Goal: Check status: Check status

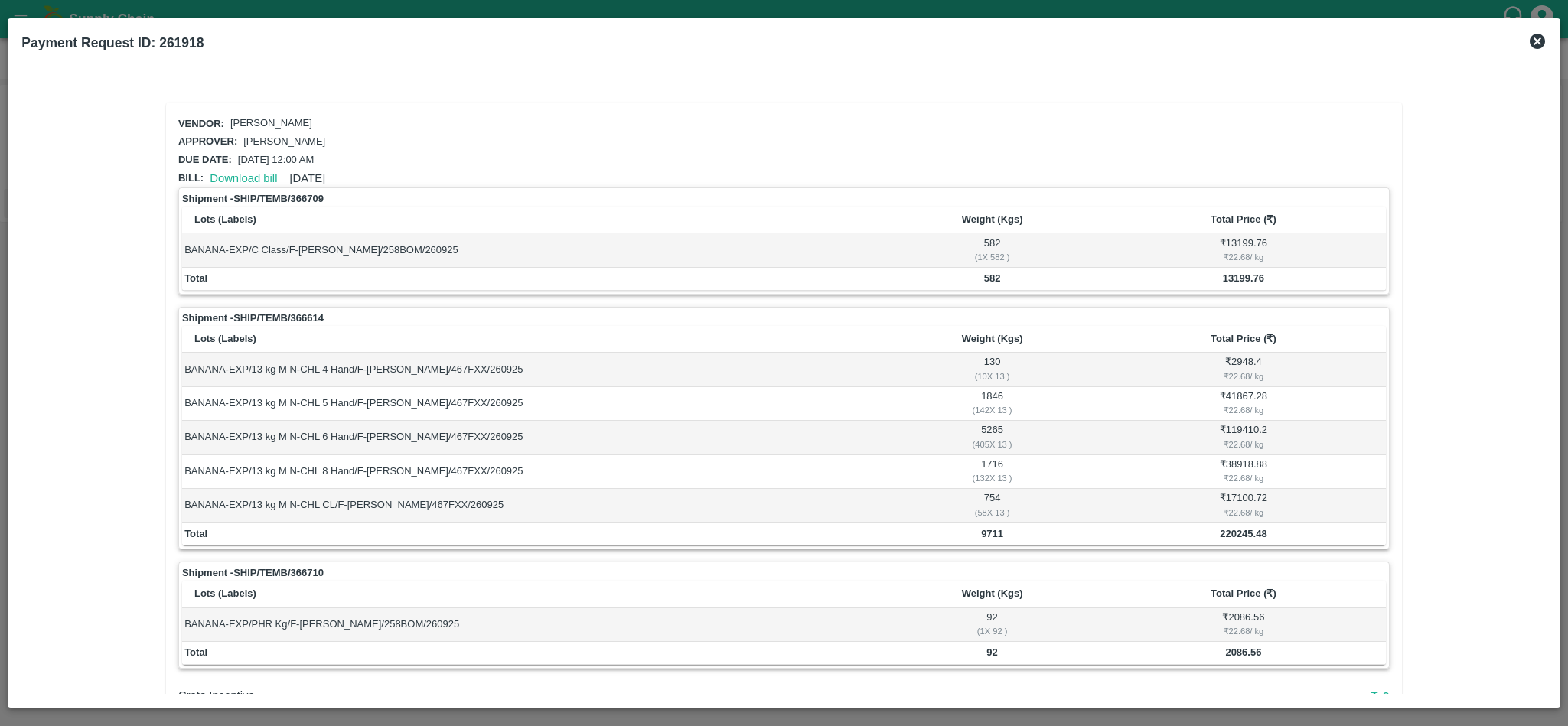
click at [1538, 41] on icon at bounding box center [1537, 41] width 15 height 15
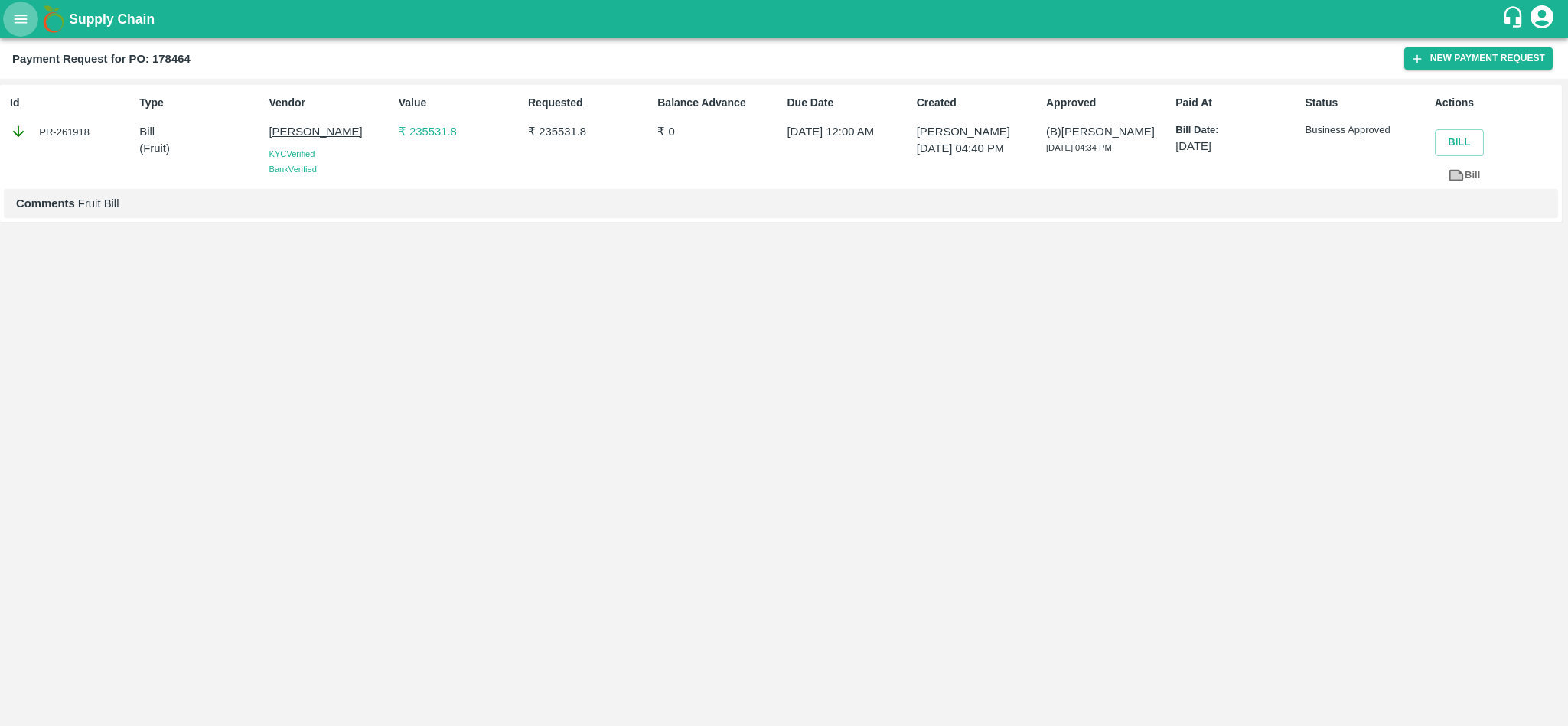
click at [9, 7] on button "open drawer" at bounding box center [21, 19] width 35 height 35
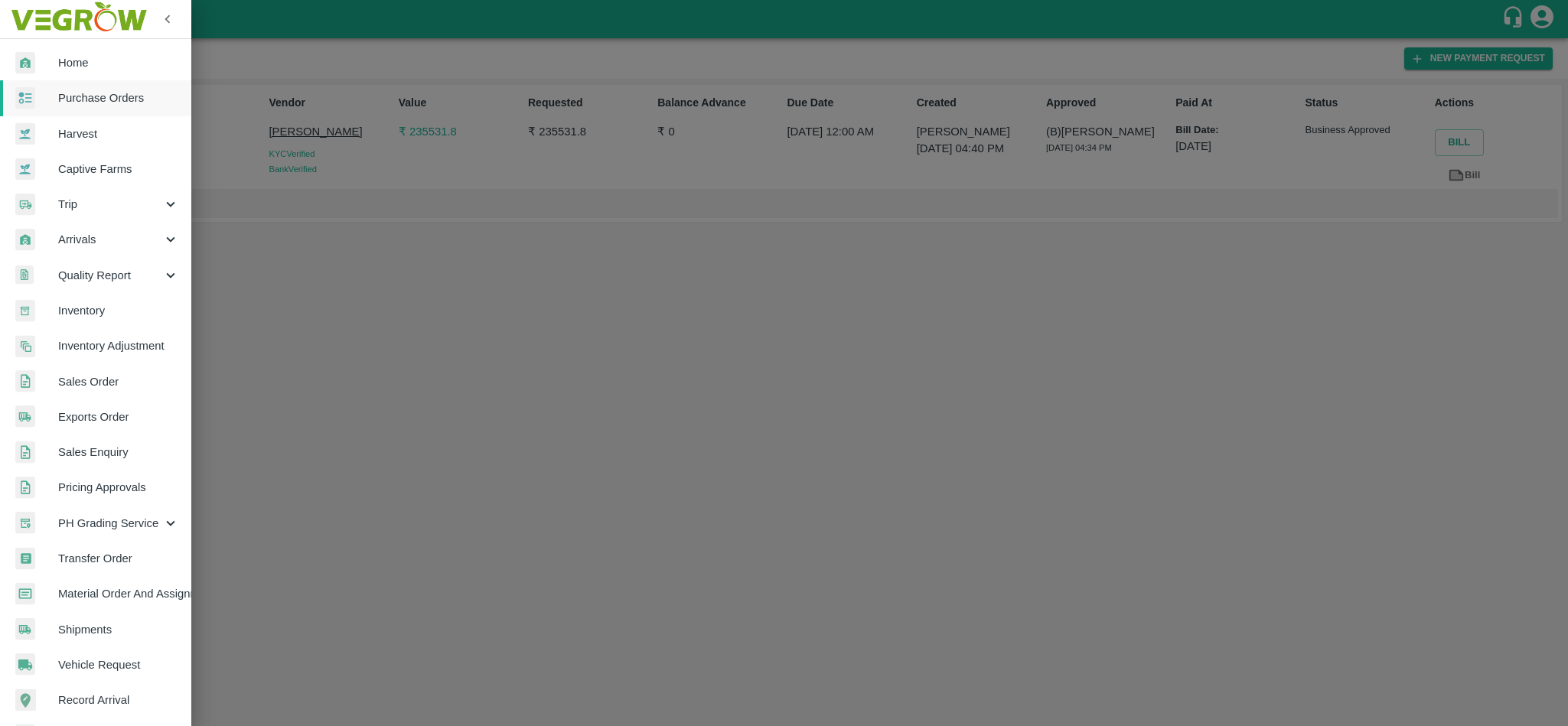
click at [74, 96] on span "Purchase Orders" at bounding box center [118, 98] width 121 height 17
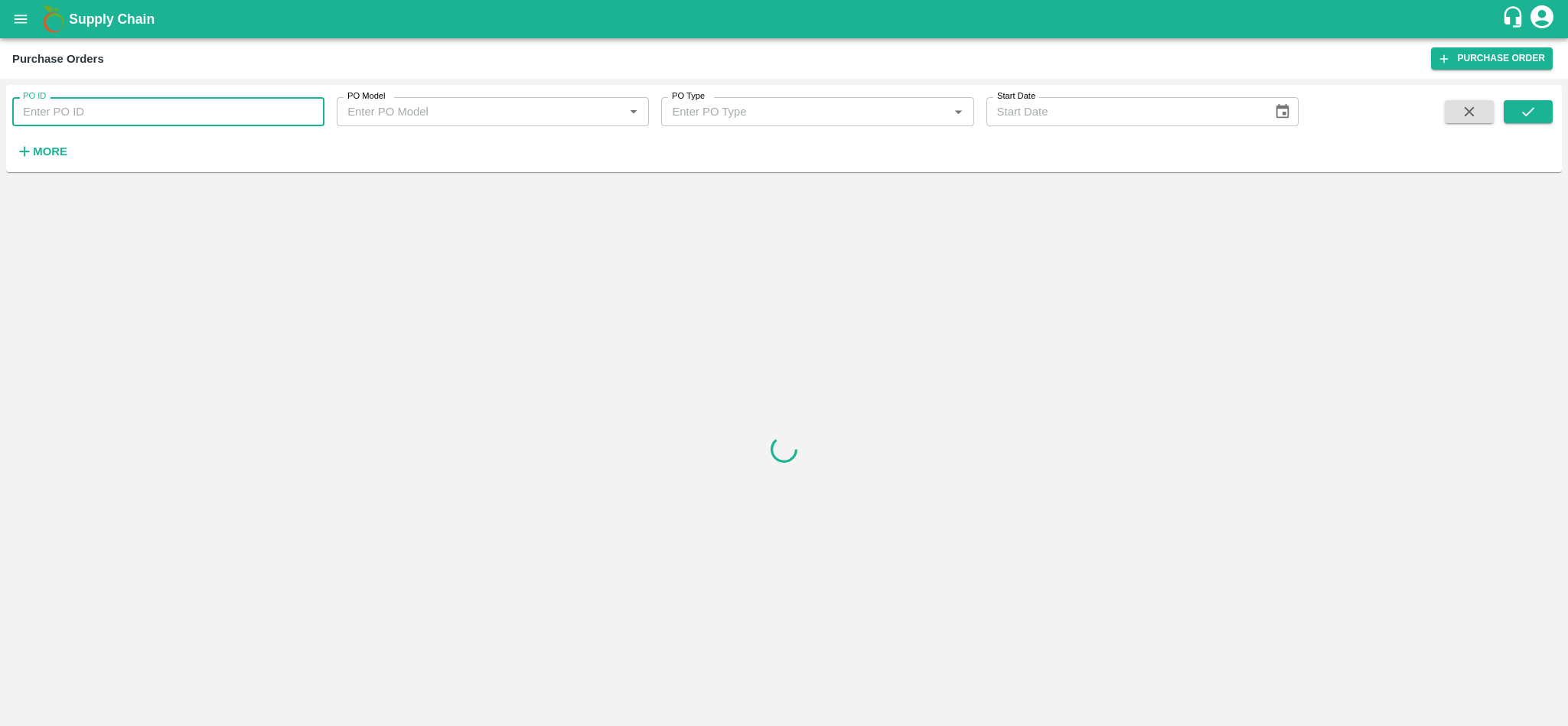
click at [111, 119] on input "PO ID" at bounding box center [168, 111] width 312 height 29
paste input "178671"
type input "178671"
click at [1538, 110] on button "submit" at bounding box center [1528, 111] width 49 height 23
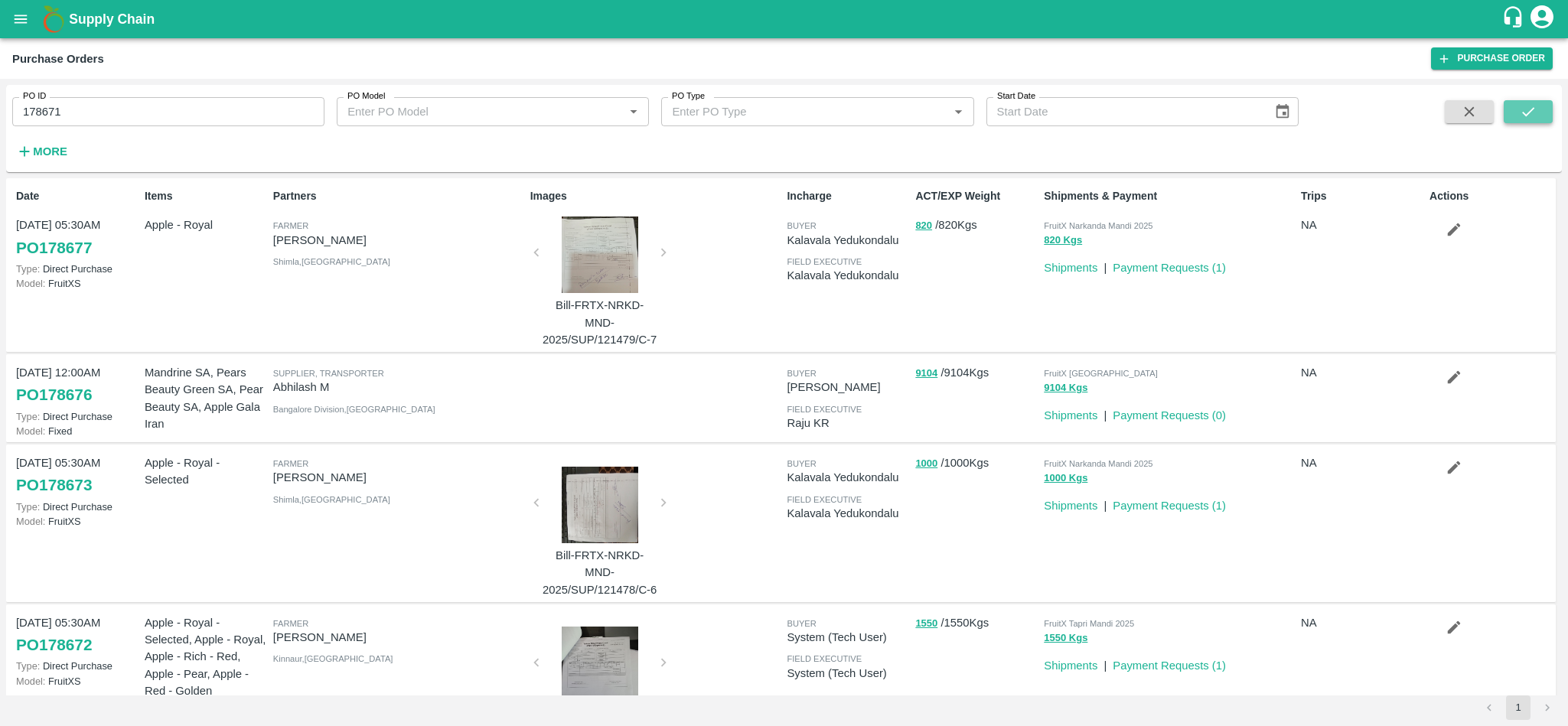
click at [1531, 101] on button "submit" at bounding box center [1528, 111] width 49 height 23
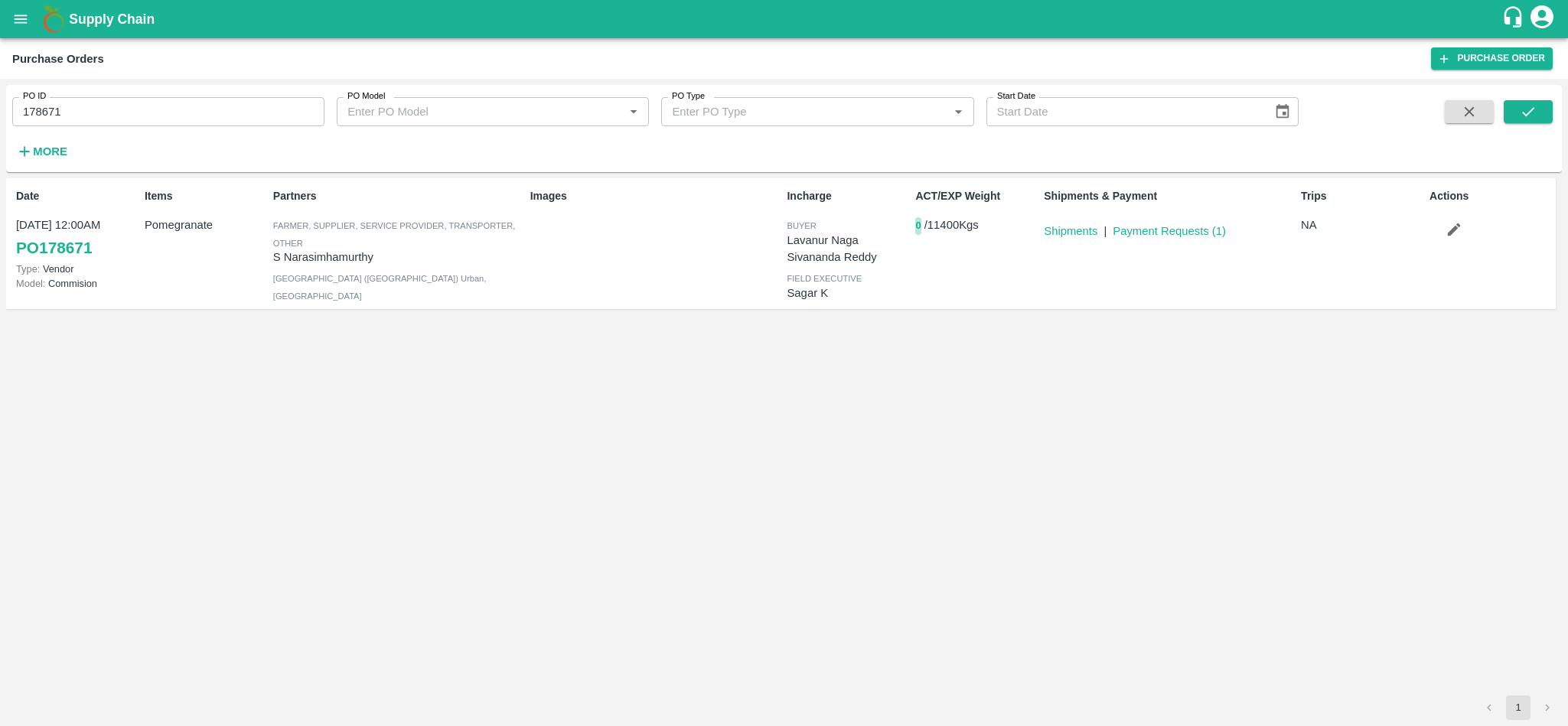
click at [917, 225] on button "0" at bounding box center [918, 225] width 5 height 18
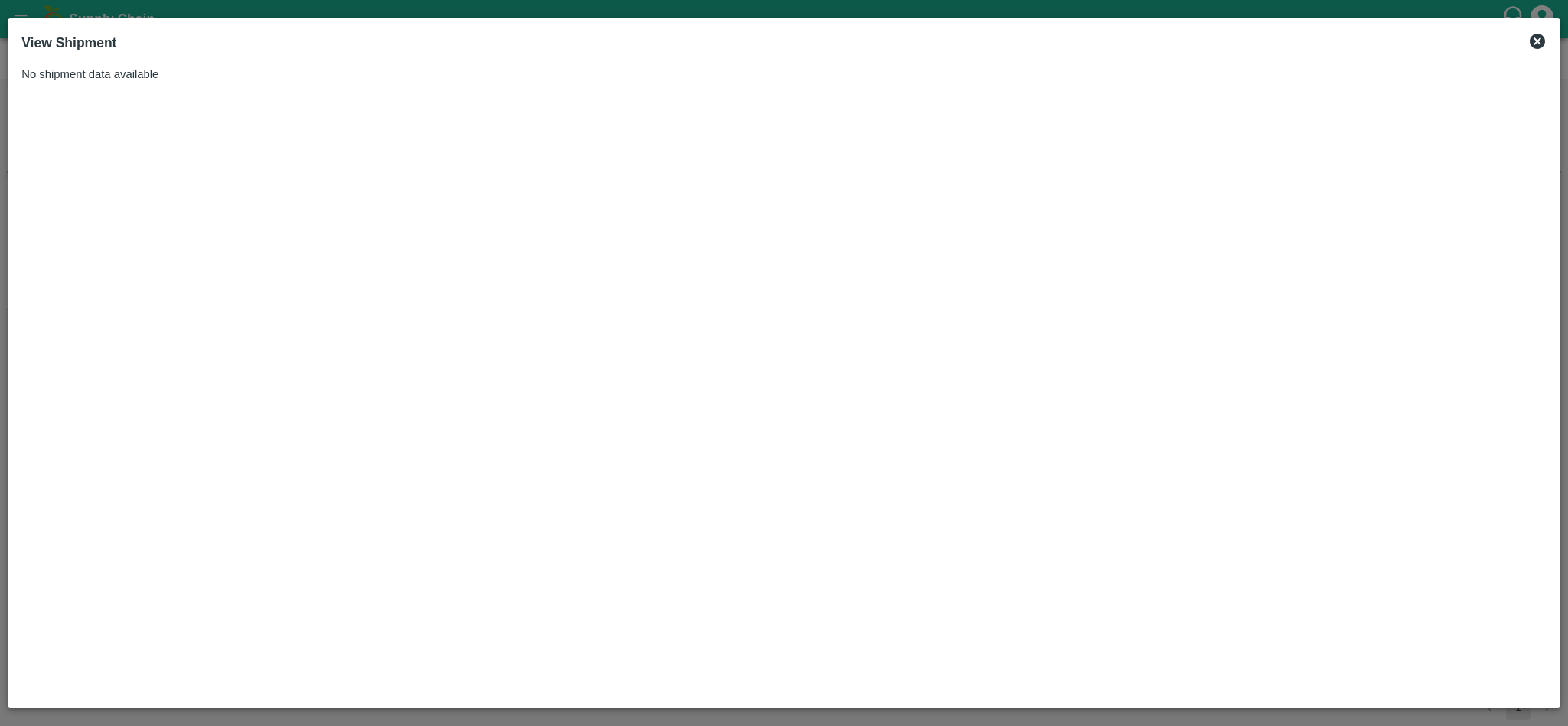
click at [1538, 40] on icon at bounding box center [1538, 41] width 19 height 19
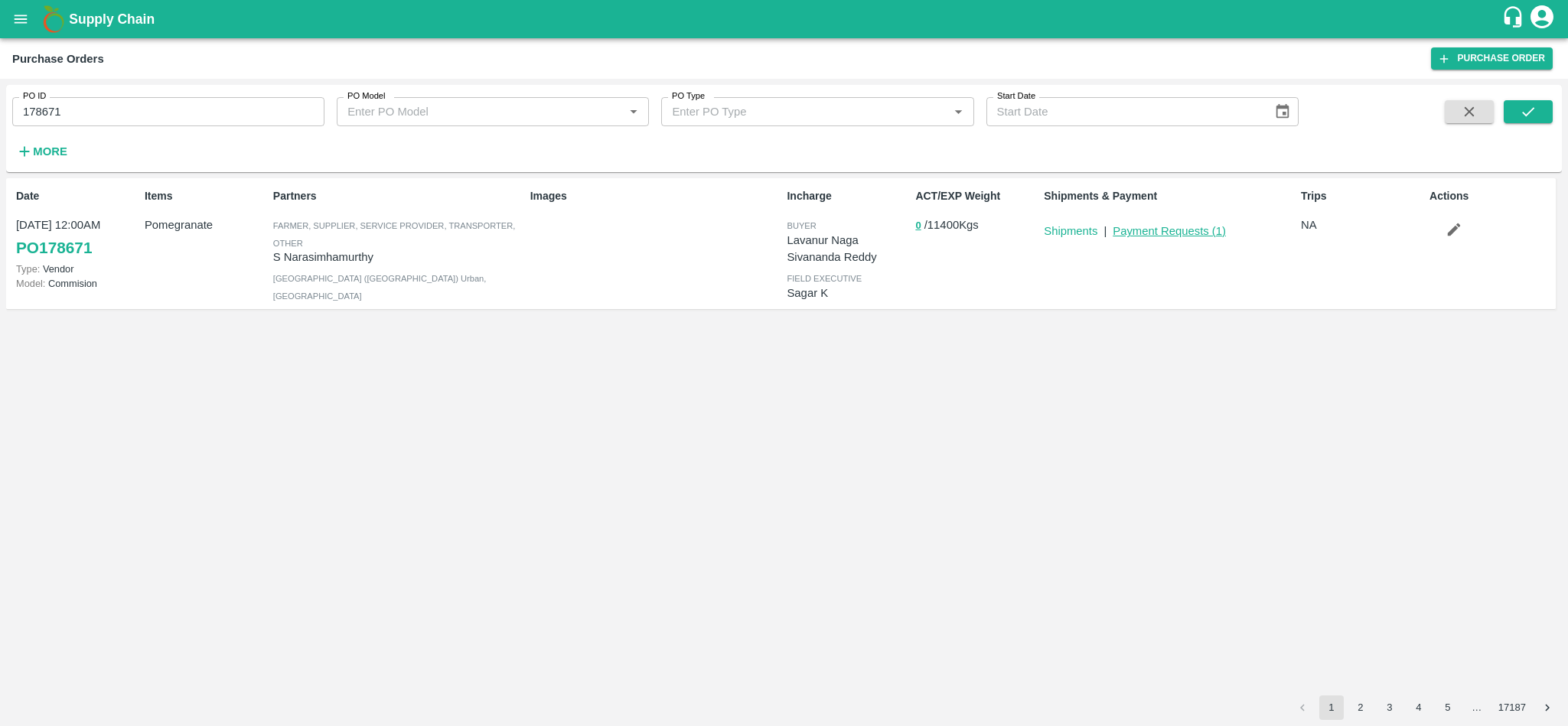
click at [1153, 230] on link "Payment Requests ( 1 )" at bounding box center [1169, 230] width 113 height 12
click at [1070, 232] on link "Shipments" at bounding box center [1070, 230] width 53 height 12
click at [74, 244] on link "PO 178671" at bounding box center [54, 247] width 76 height 28
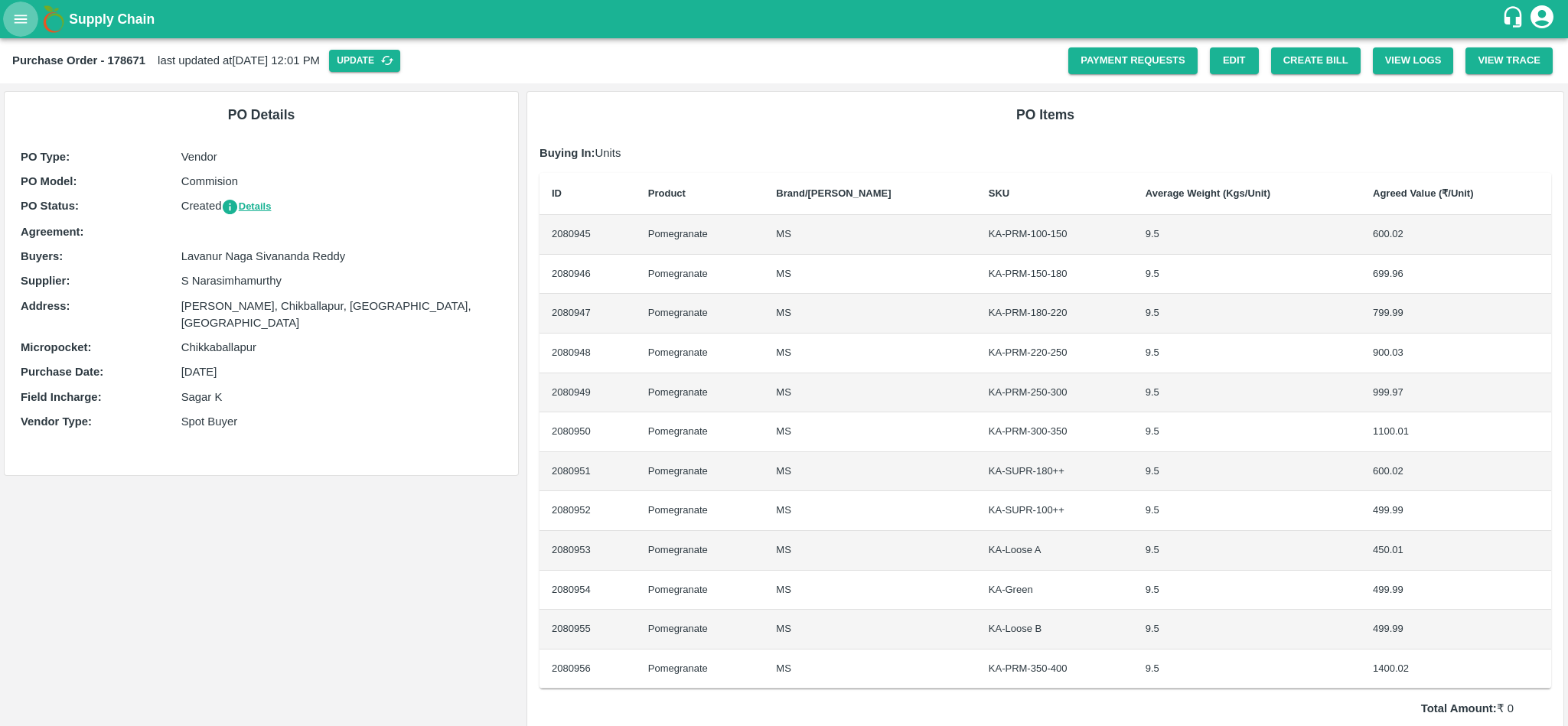
click at [20, 19] on icon "open drawer" at bounding box center [20, 19] width 13 height 8
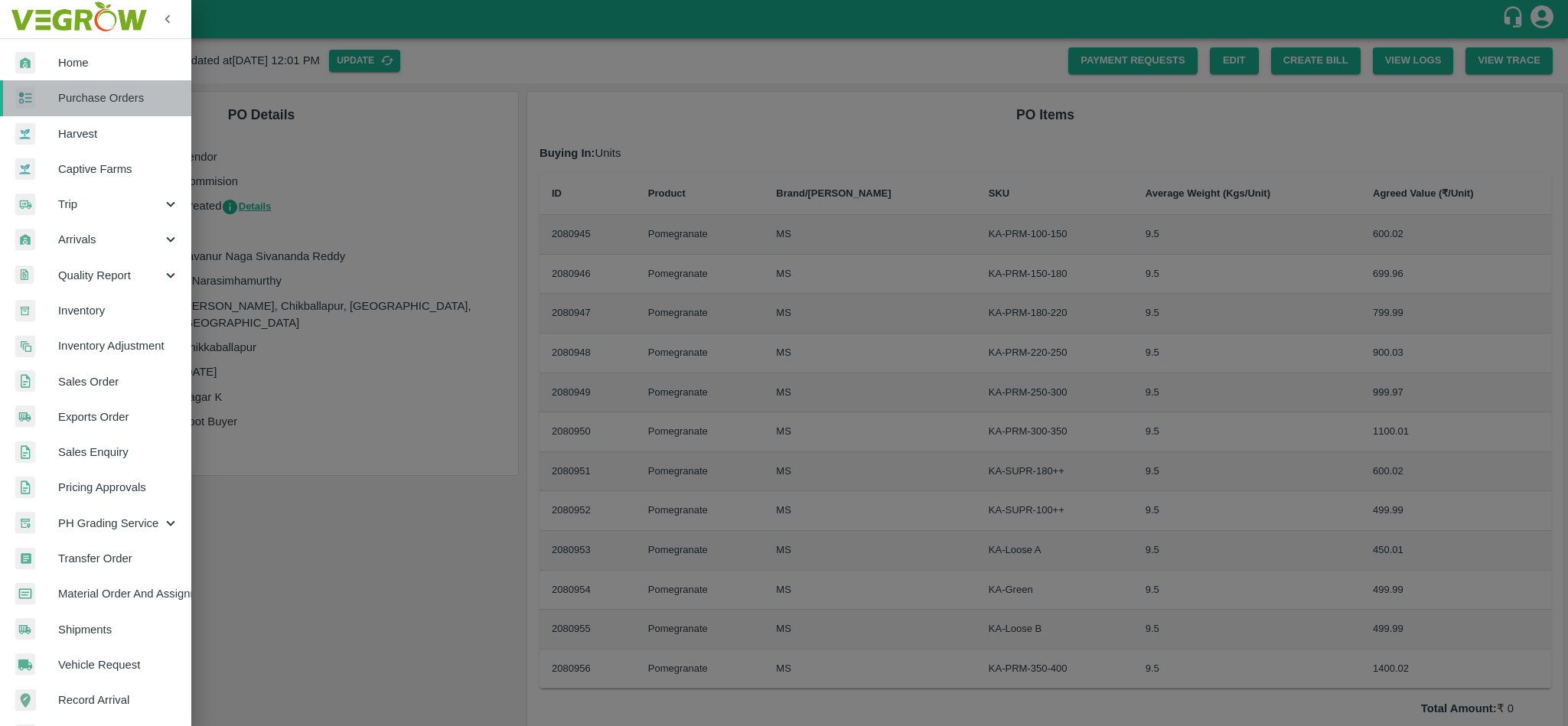
click at [110, 104] on span "Purchase Orders" at bounding box center [118, 98] width 121 height 17
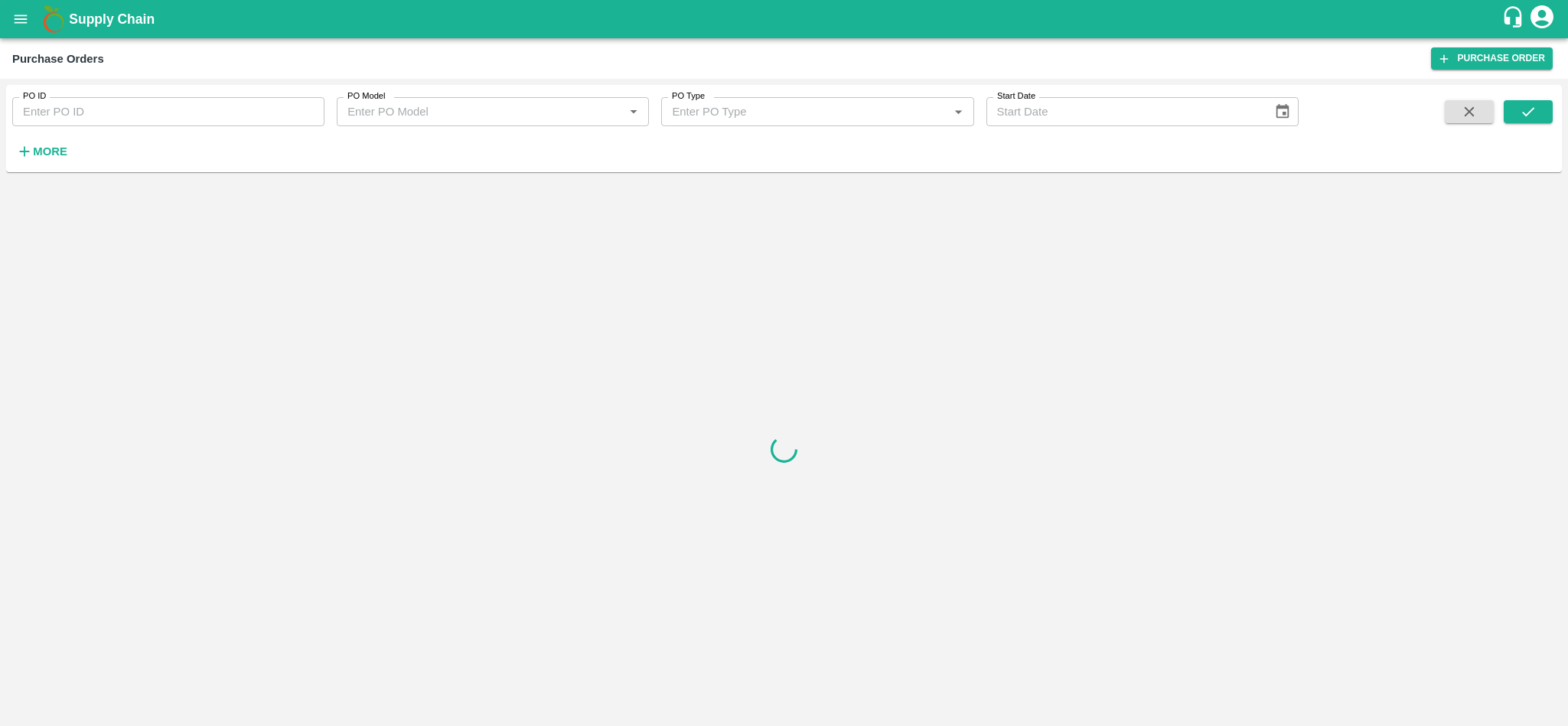
click at [110, 104] on input "PO ID" at bounding box center [168, 111] width 312 height 29
paste input "178671"
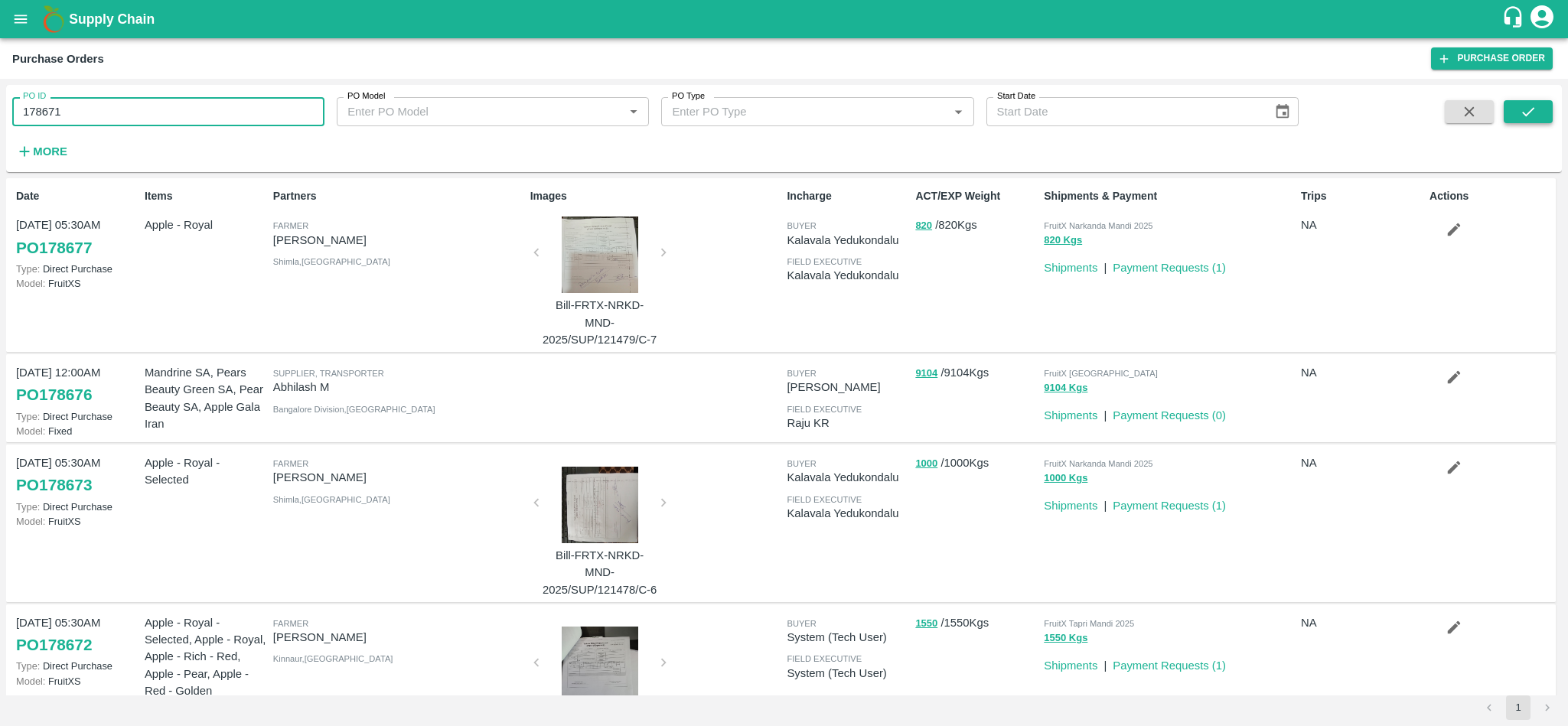
type input "178671"
click at [1529, 106] on icon "submit" at bounding box center [1528, 111] width 17 height 17
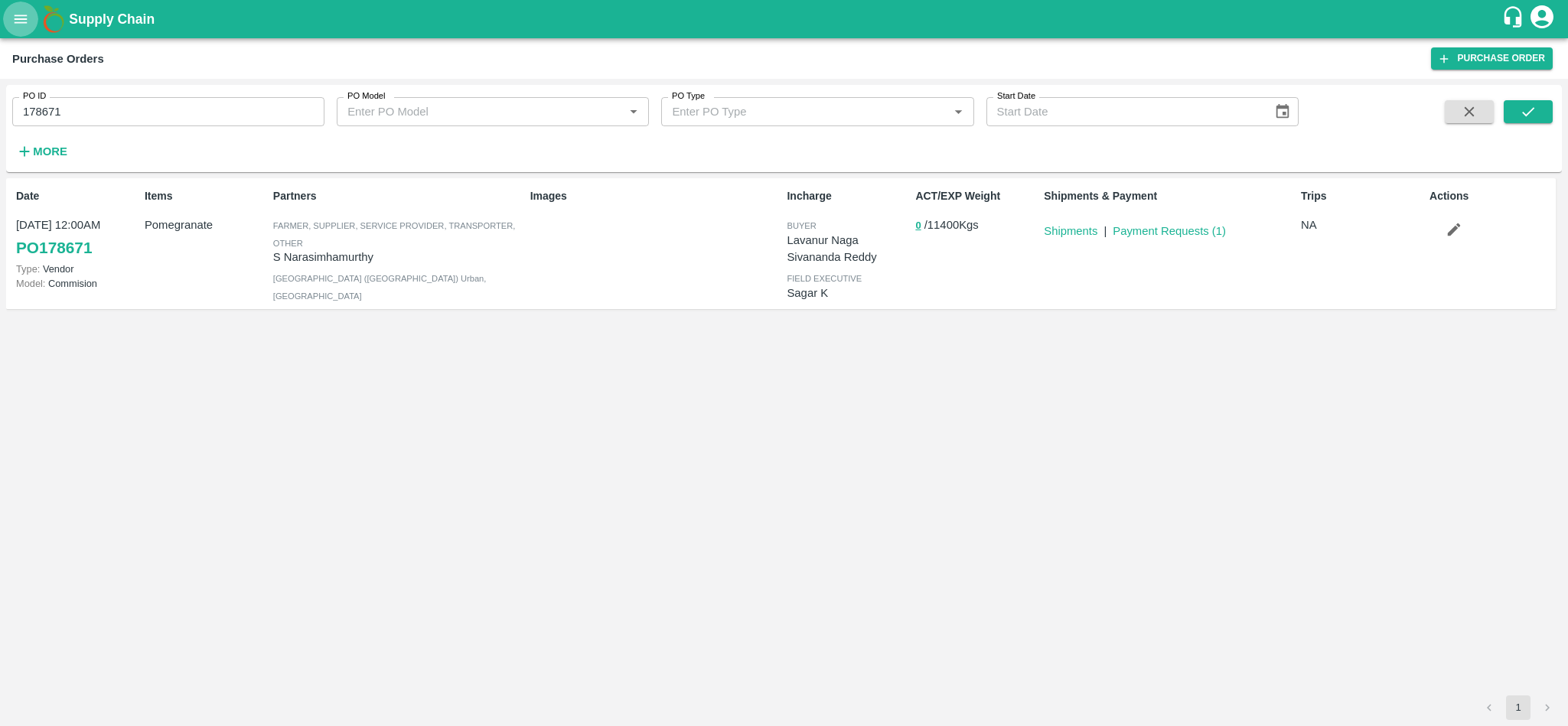
click at [32, 28] on button "open drawer" at bounding box center [21, 19] width 35 height 35
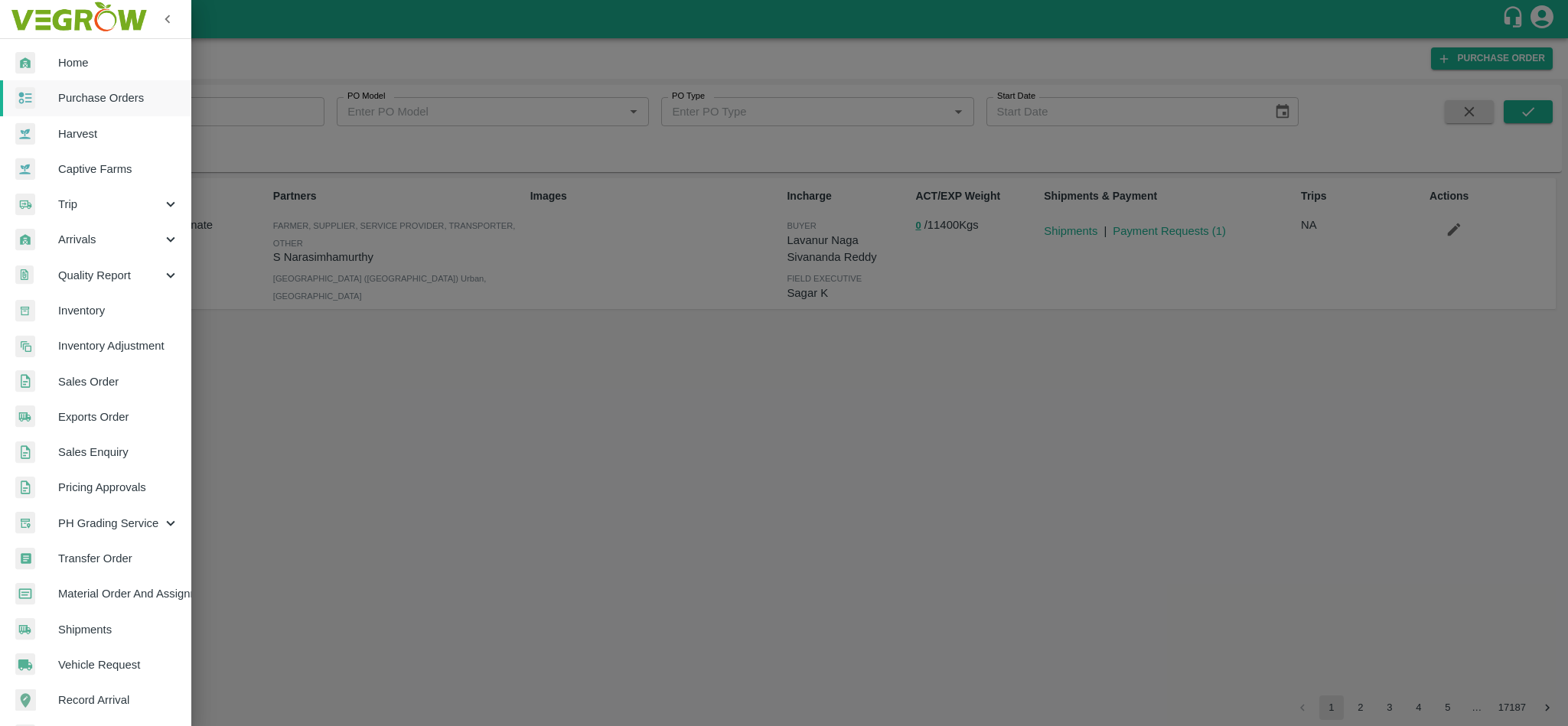
click at [499, 216] on div at bounding box center [784, 363] width 1568 height 726
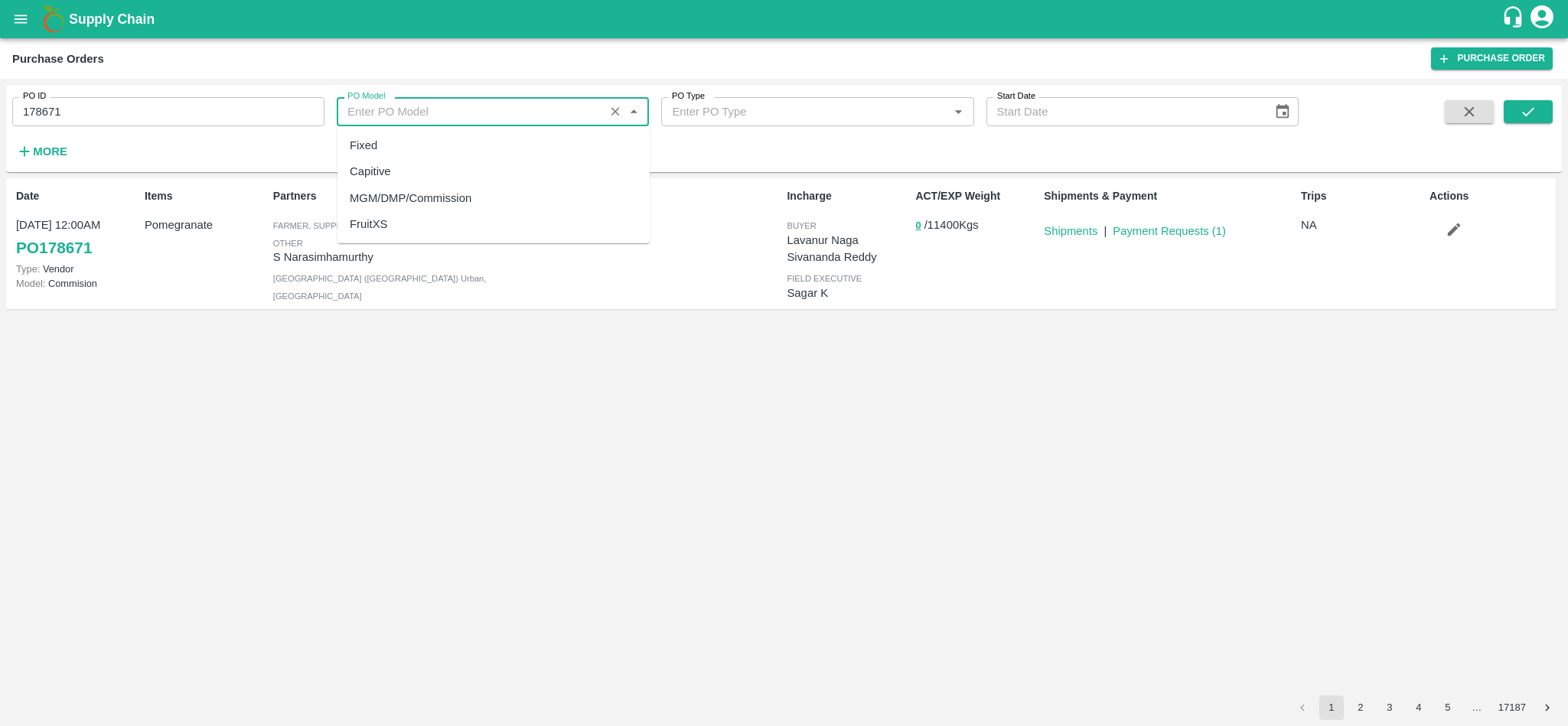
click at [545, 109] on input "PO Model" at bounding box center [469, 112] width 258 height 20
click at [386, 200] on div "MGM/DMP/Commission" at bounding box center [410, 198] width 122 height 17
type input "MGM/DMP/Commission"
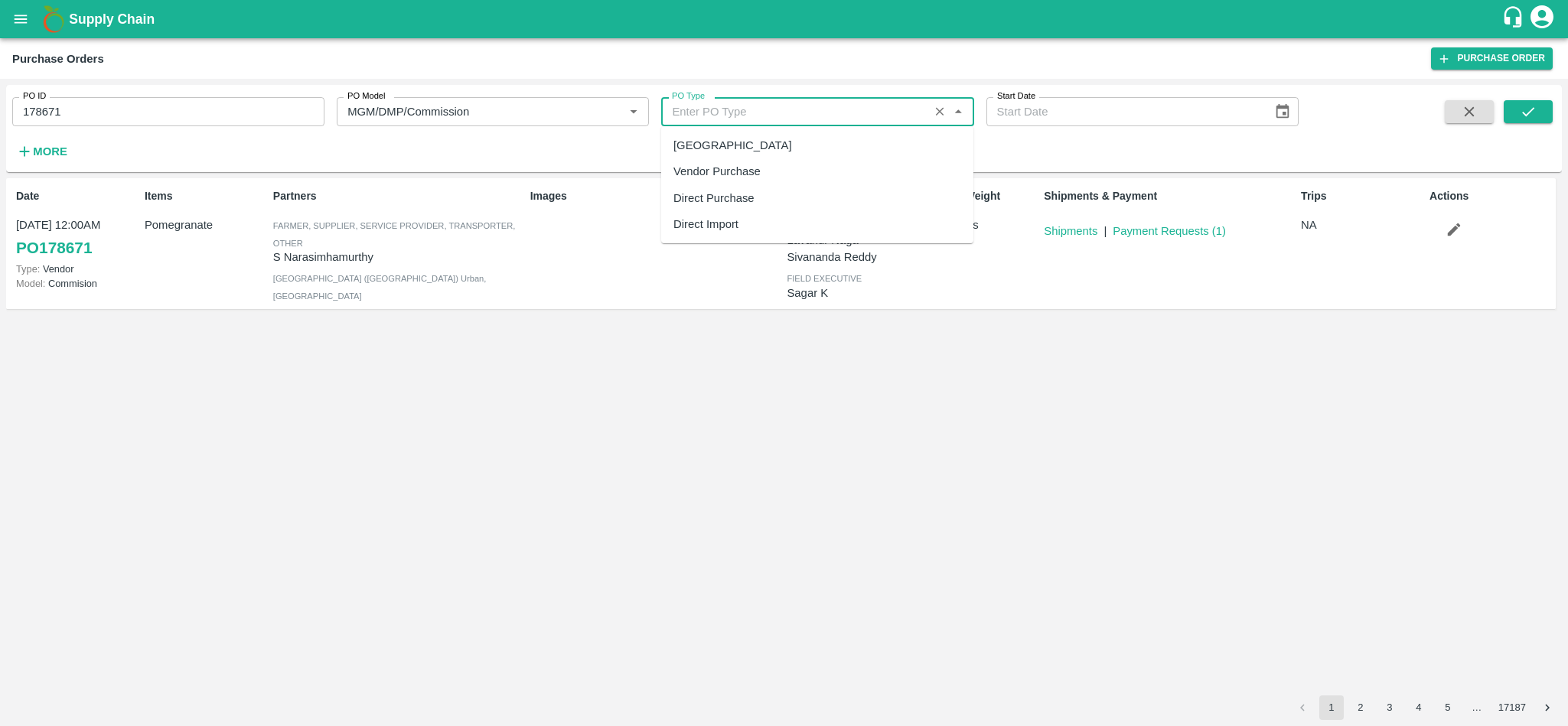
click at [827, 116] on input "PO Type" at bounding box center [794, 112] width 258 height 20
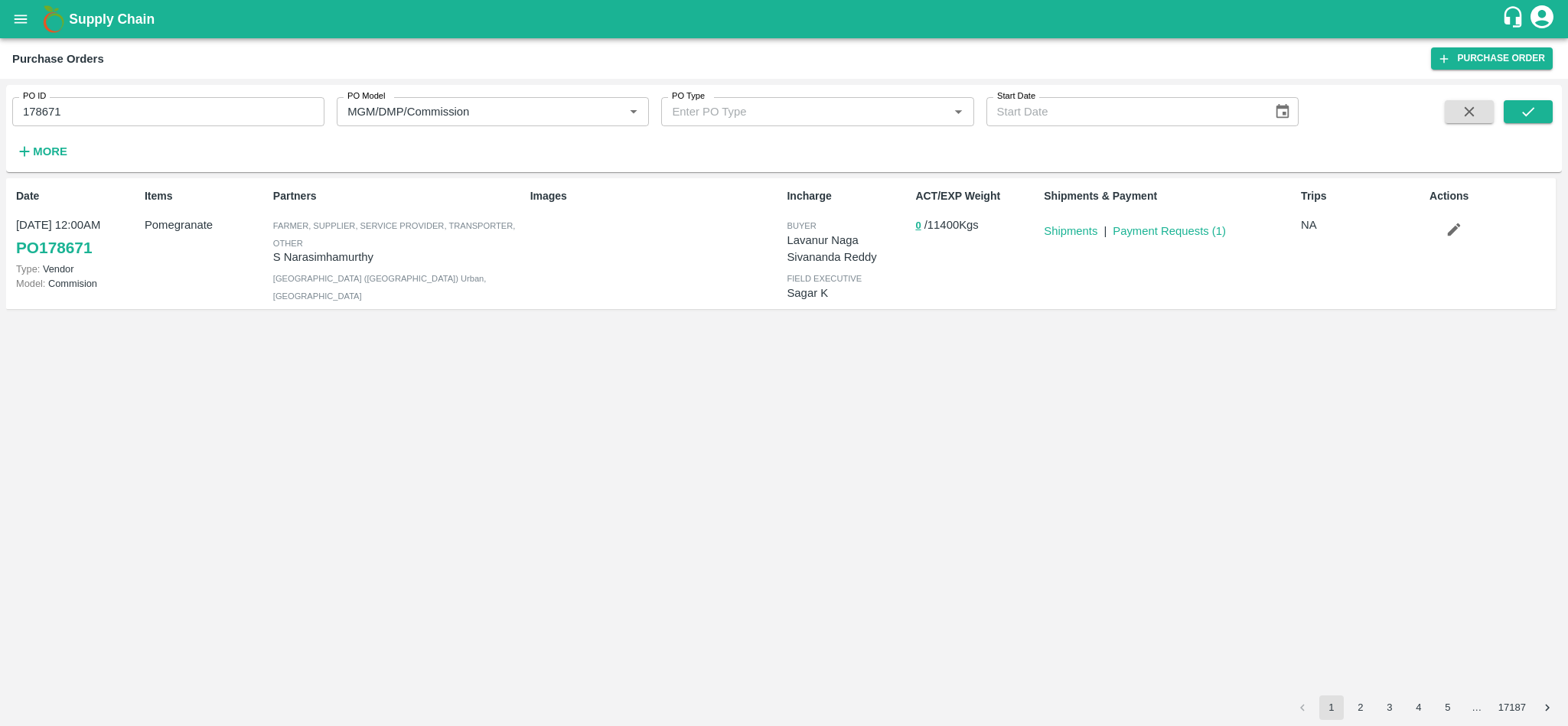
click at [1055, 141] on div "PO ID 178671 PO ID PO Model PO Model   * PO Type PO Type   * Start Date Start D…" at bounding box center [649, 125] width 1299 height 79
click at [72, 251] on link "PO 178671" at bounding box center [54, 247] width 76 height 28
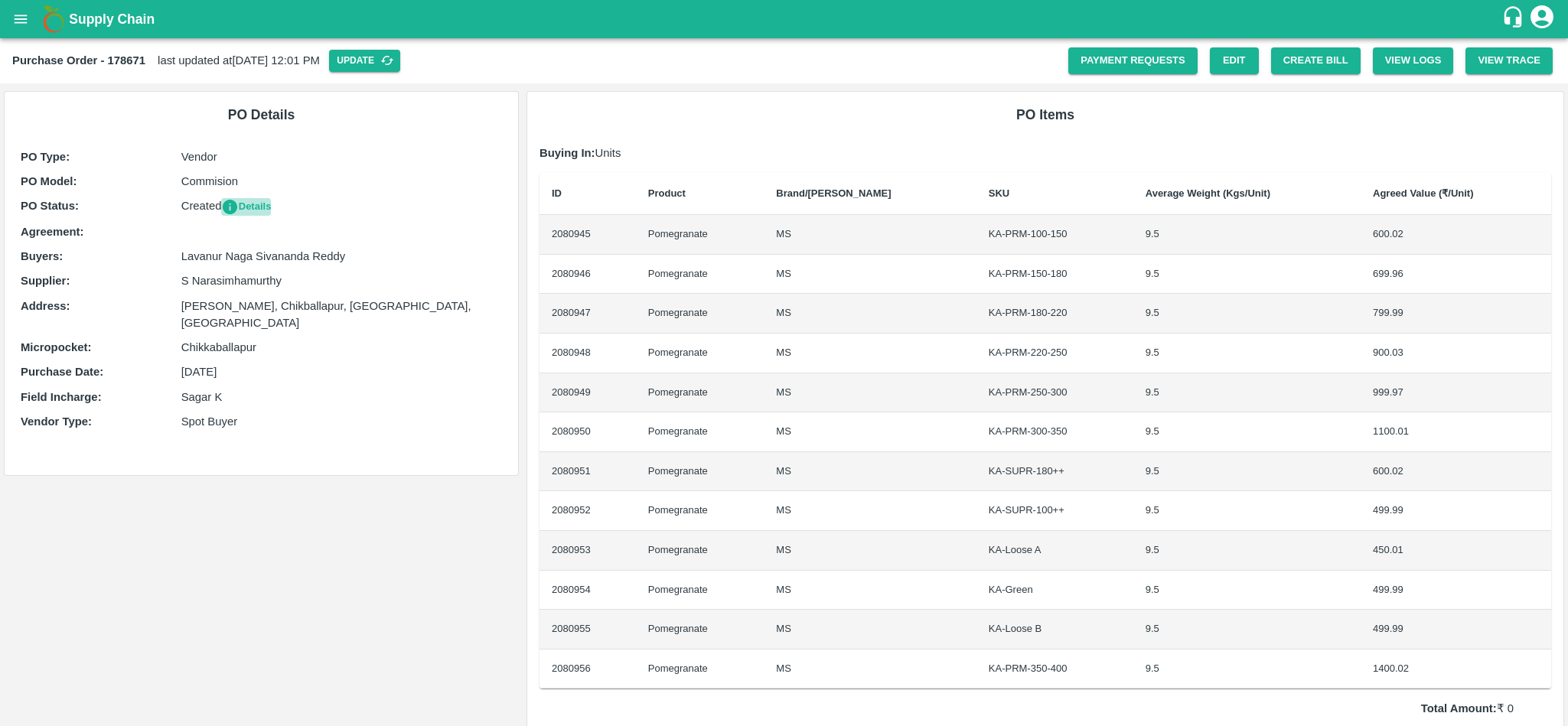
click at [230, 209] on icon "button" at bounding box center [230, 207] width 17 height 17
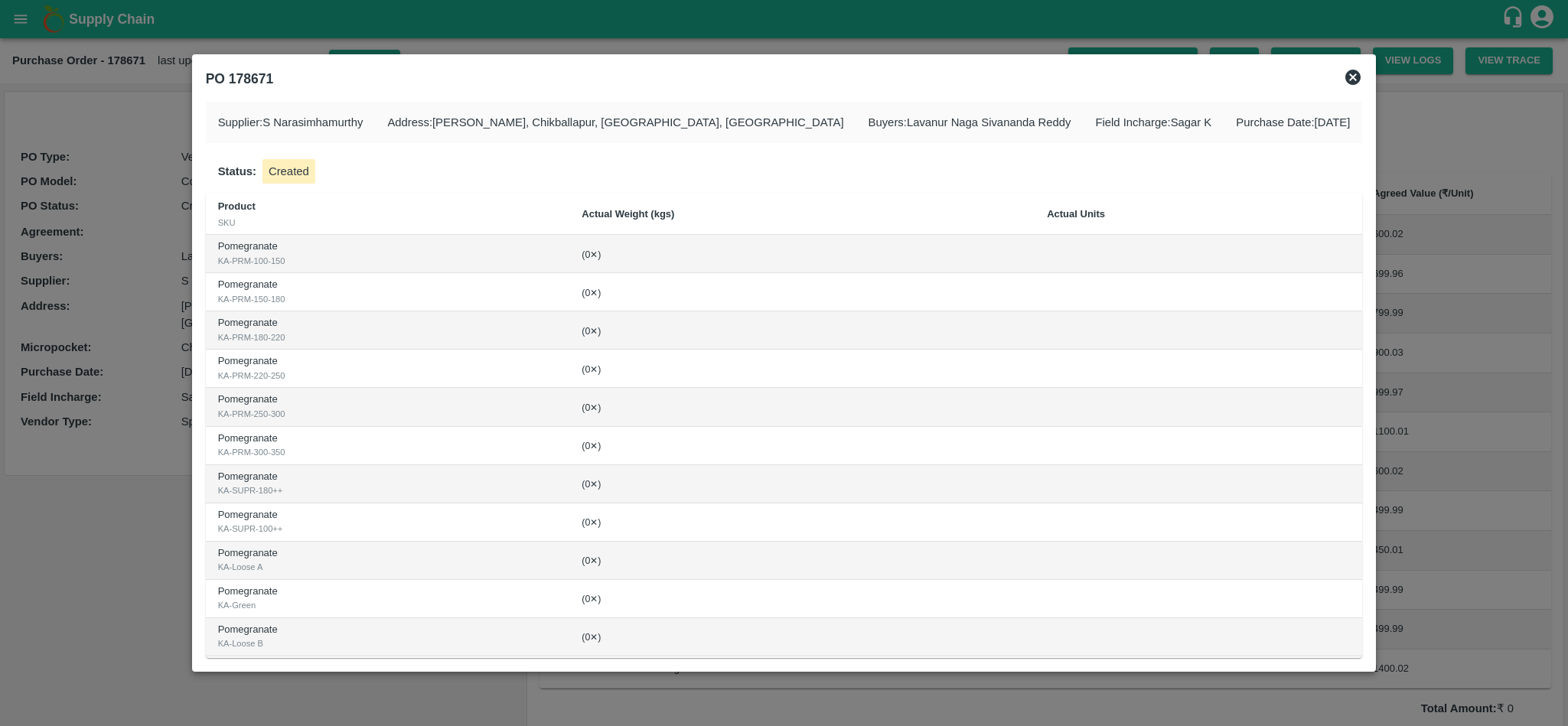
scroll to position [68, 0]
